Goal: Find specific page/section: Find specific page/section

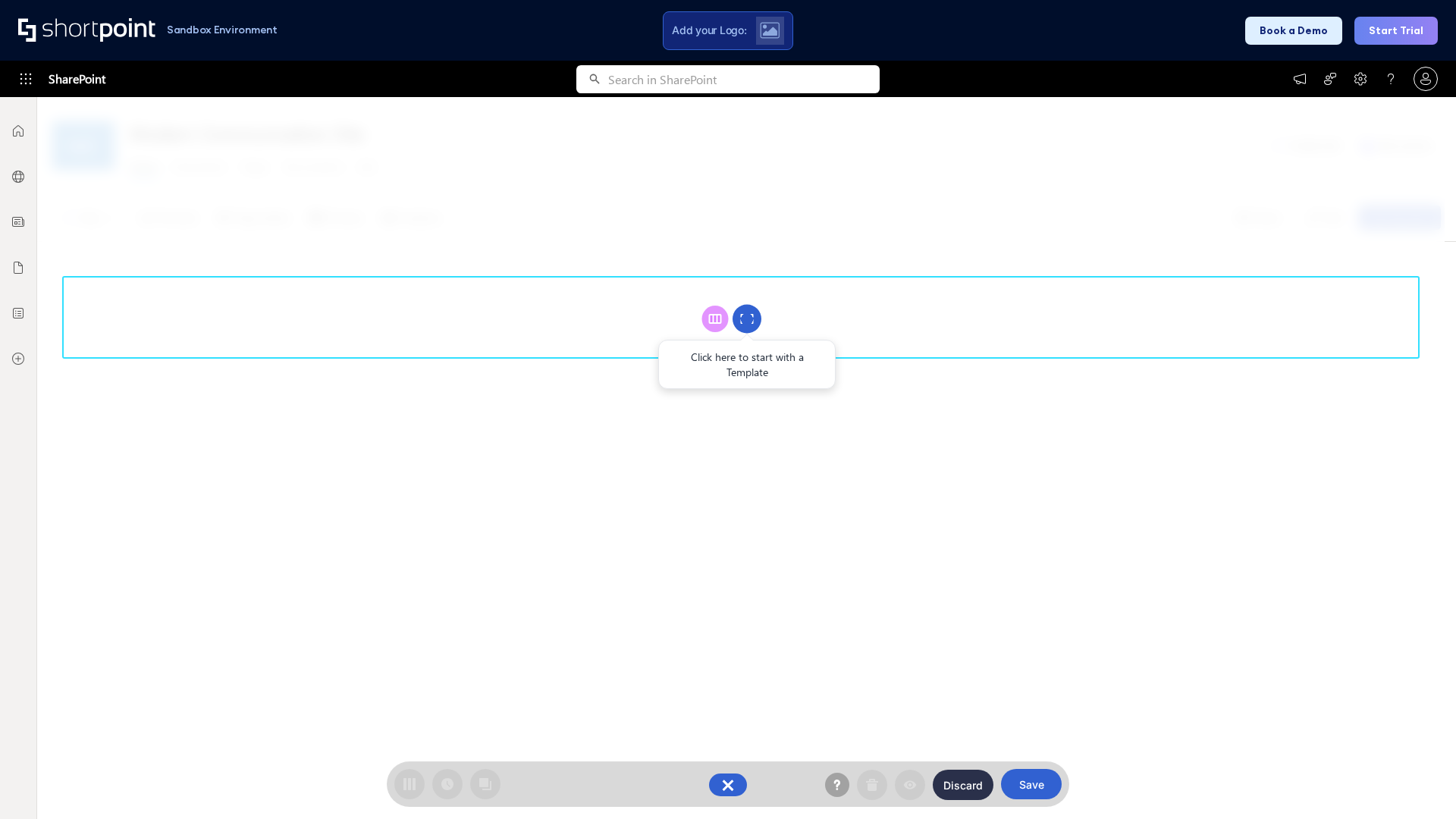
click at [747, 318] on circle at bounding box center [747, 319] width 29 height 29
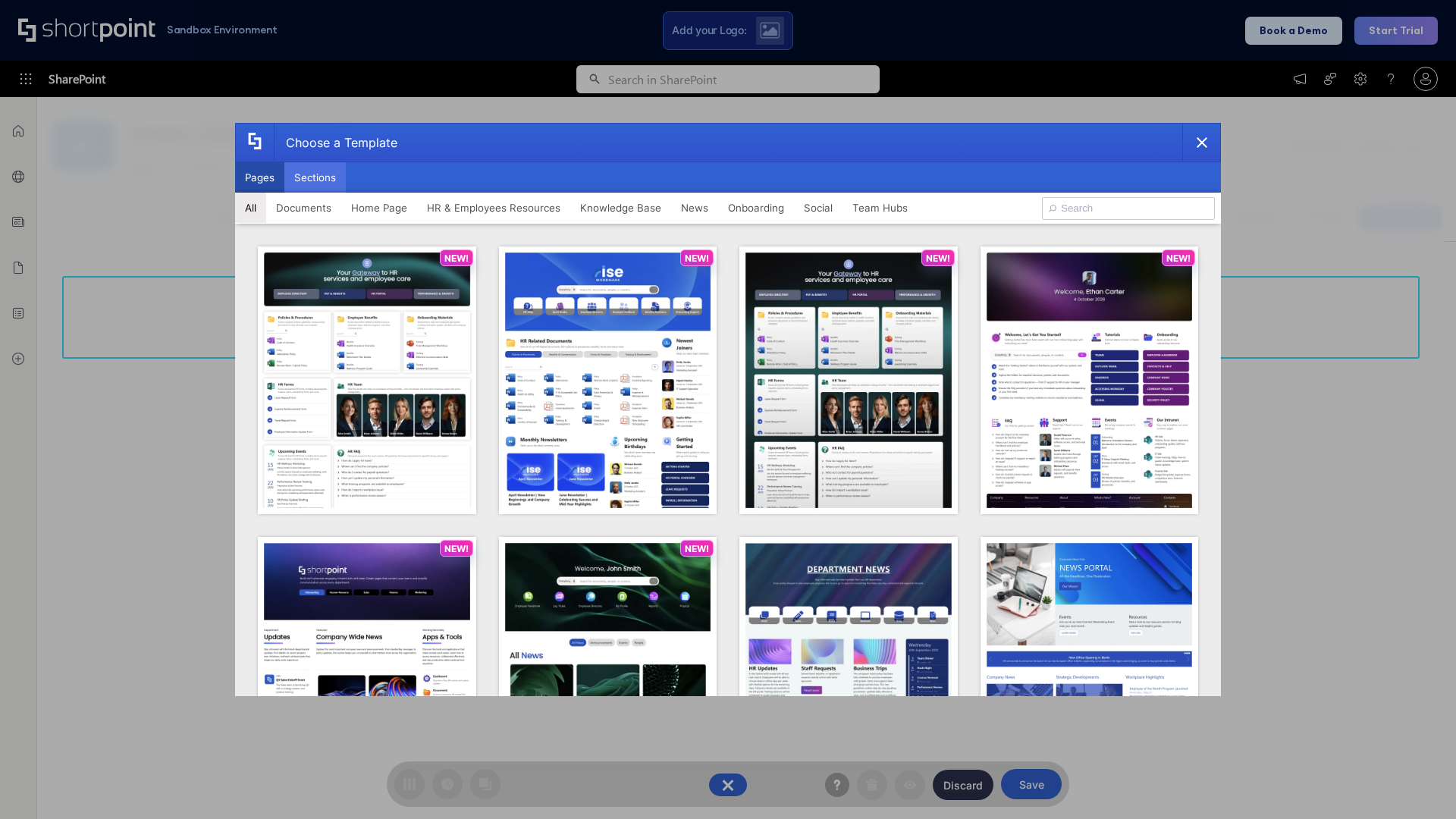
click at [314, 178] on button "Sections" at bounding box center [315, 178] width 61 height 31
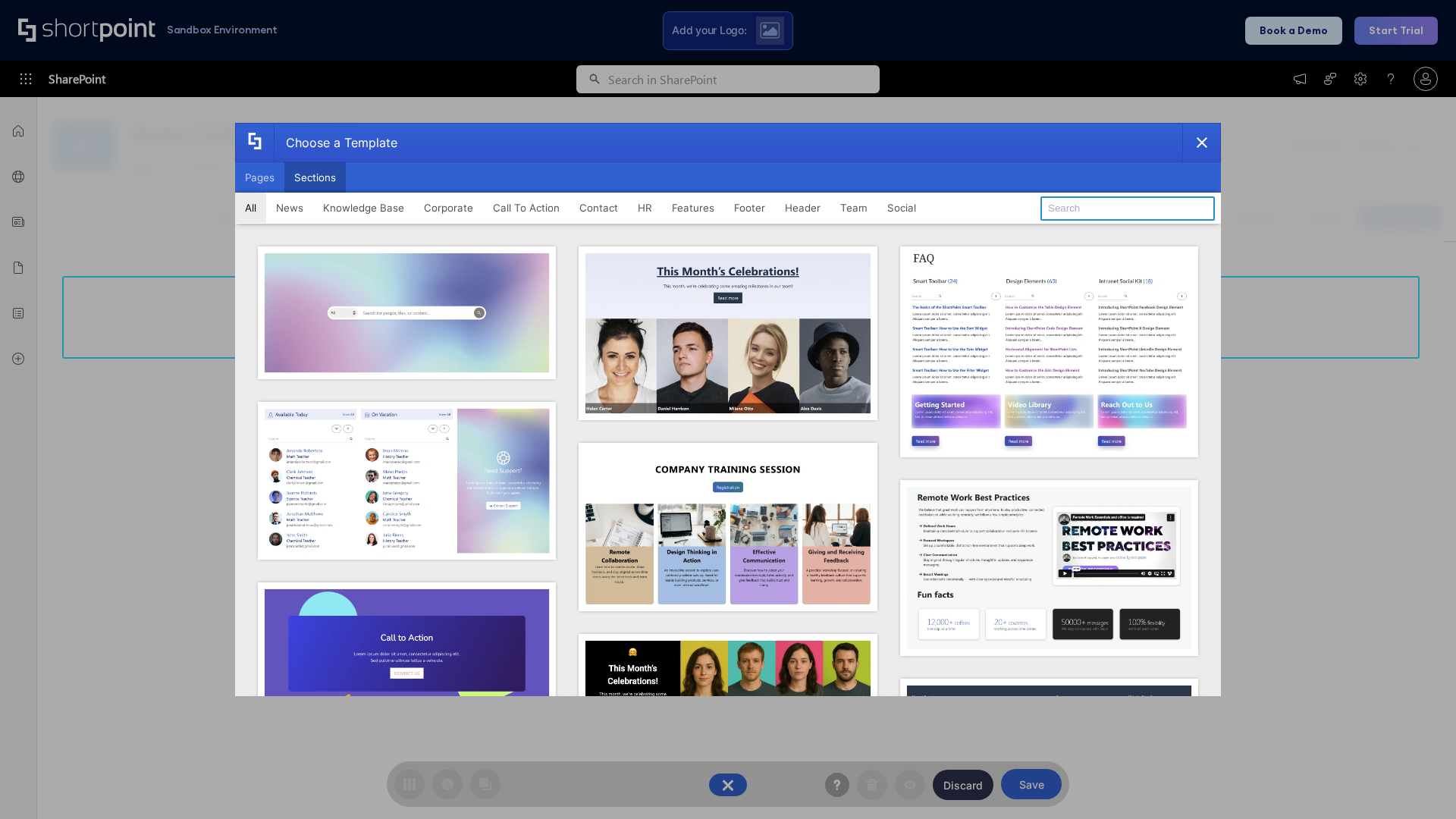
type input "Footer 2"
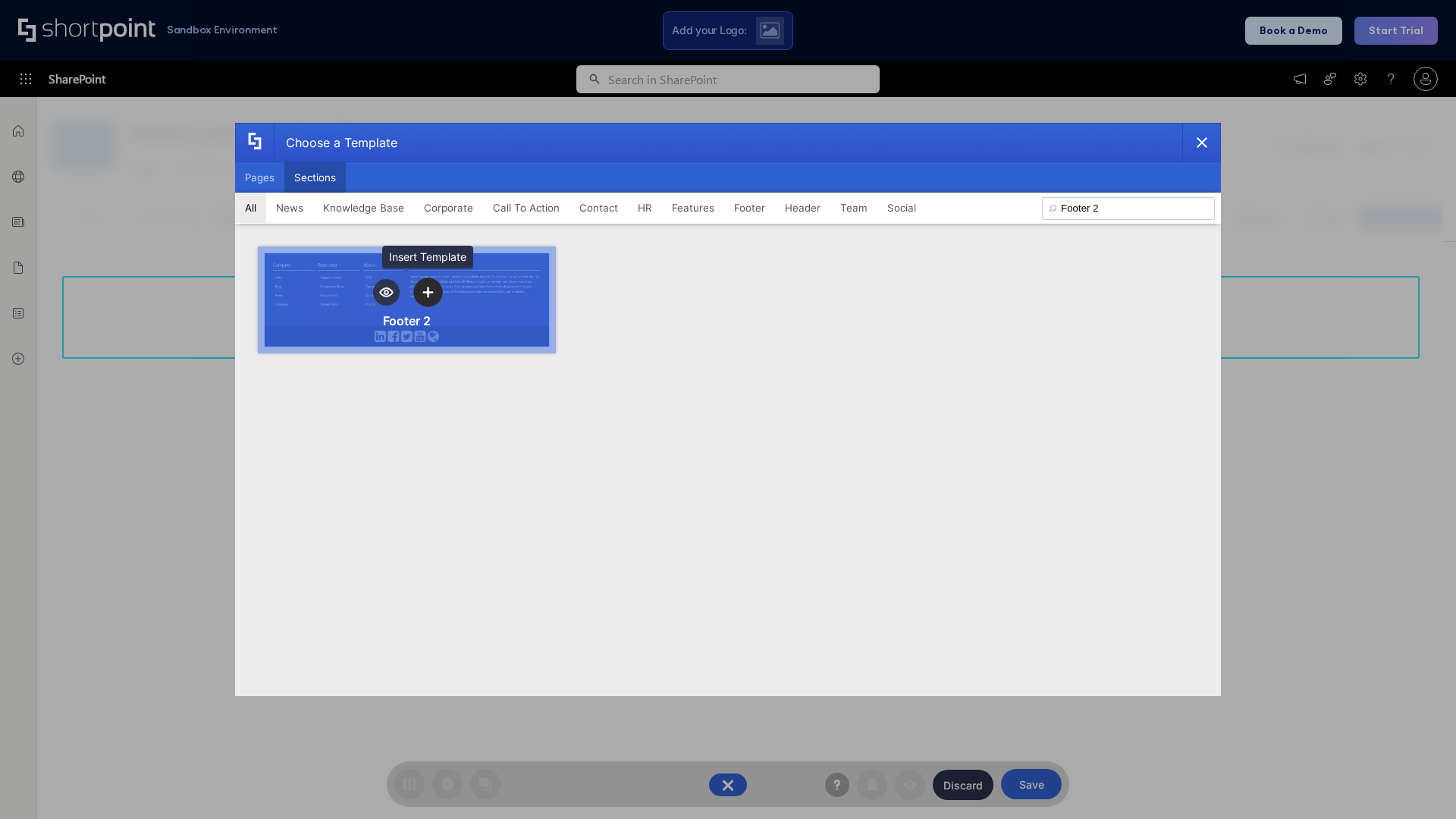
click at [427, 292] on icon "template selector" at bounding box center [428, 293] width 11 height 11
